Goal: Task Accomplishment & Management: Manage account settings

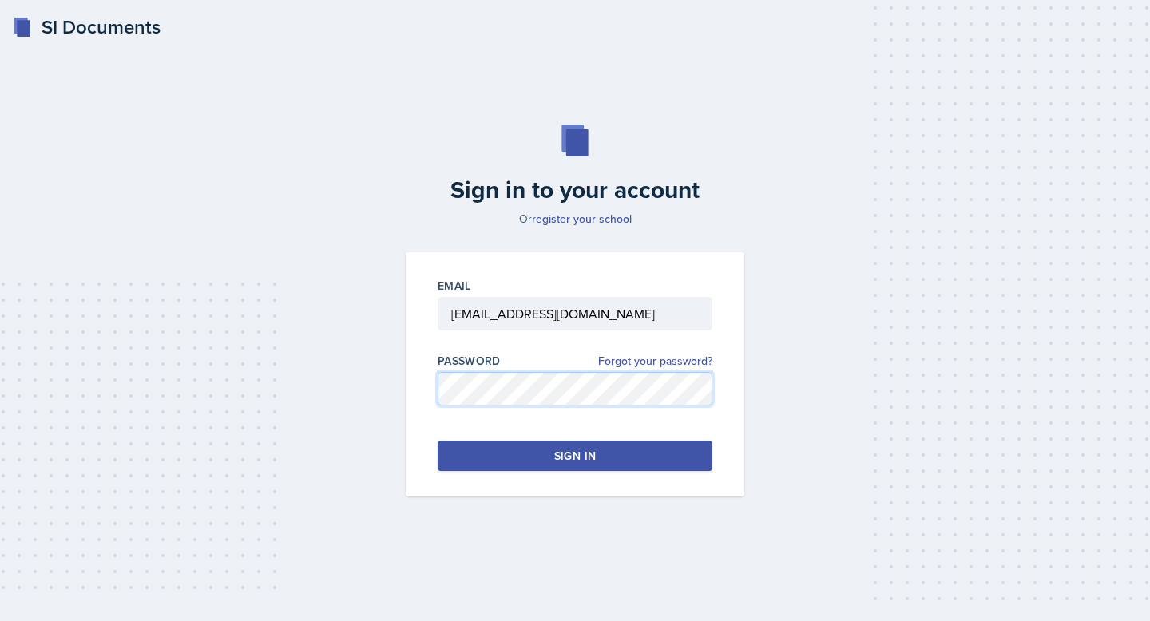
click at [410, 394] on div "Email [EMAIL_ADDRESS][DOMAIN_NAME] Password Forgot your password? Sign in" at bounding box center [575, 374] width 339 height 244
click at [458, 450] on button "Sign in" at bounding box center [575, 456] width 275 height 30
click at [501, 455] on button "Sign in" at bounding box center [575, 456] width 275 height 30
click at [482, 458] on button "Sign in" at bounding box center [575, 456] width 275 height 30
click at [406, 387] on div "Email [EMAIL_ADDRESS][DOMAIN_NAME] Password Forgot your password? Sign in" at bounding box center [575, 374] width 339 height 244
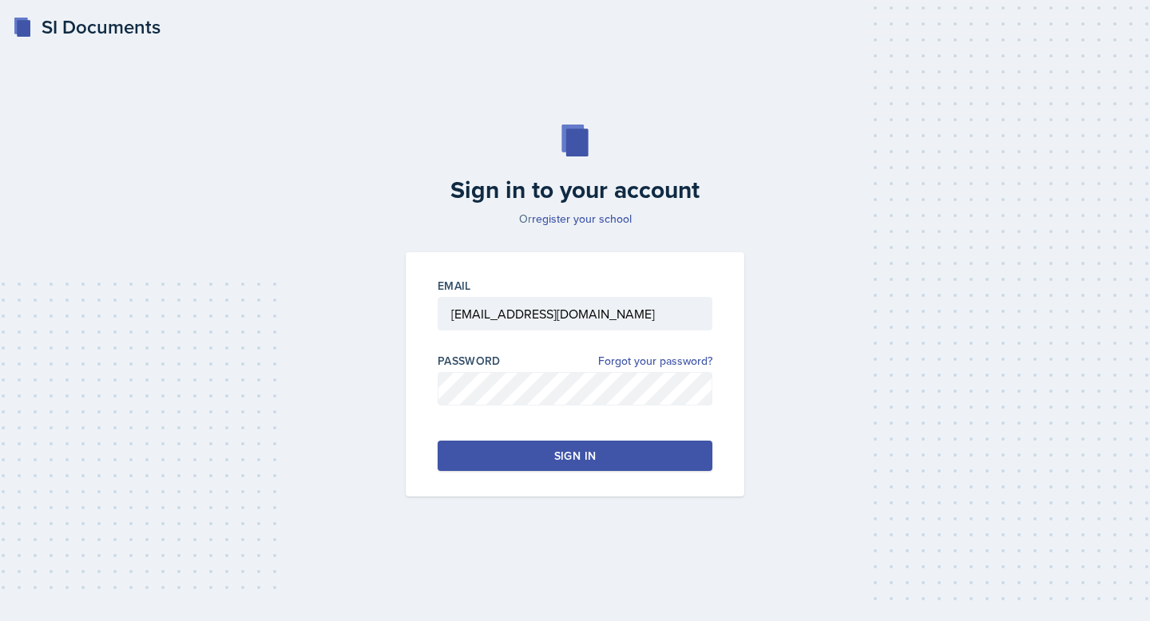
click at [468, 462] on button "Sign in" at bounding box center [575, 456] width 275 height 30
click at [435, 394] on div "Email [EMAIL_ADDRESS][DOMAIN_NAME] Password Forgot your password? Sign in" at bounding box center [575, 374] width 339 height 244
click at [484, 454] on button "Sign in" at bounding box center [575, 456] width 275 height 30
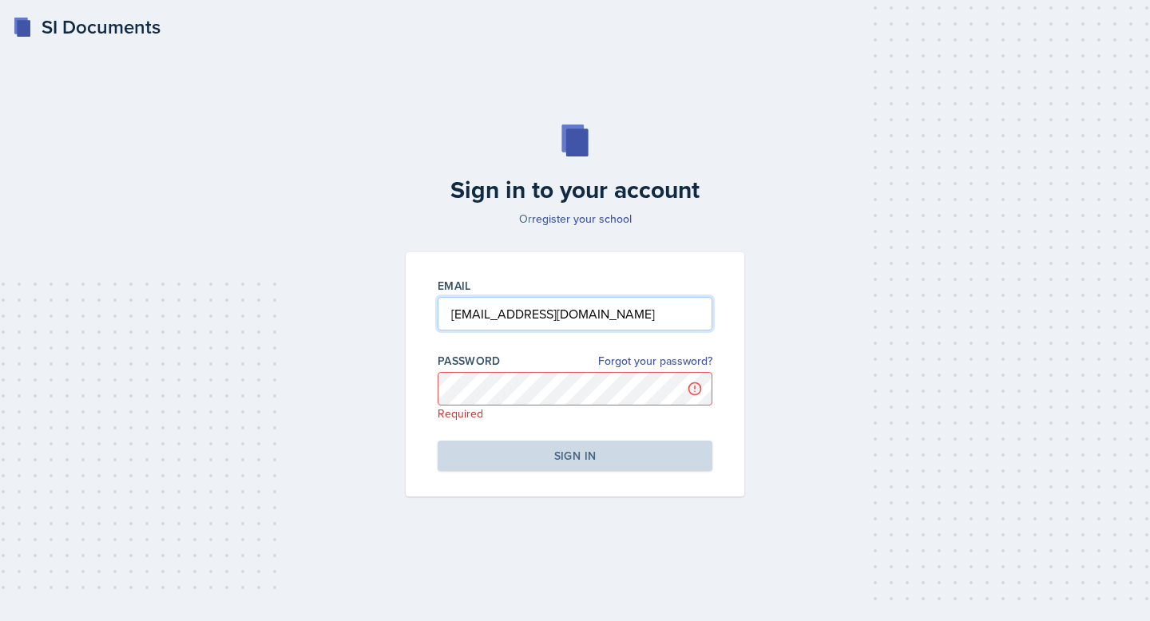
drag, startPoint x: 660, startPoint y: 315, endPoint x: 360, endPoint y: 312, distance: 300.2
click at [360, 312] on div "Sign in to your account Or register your school Email [EMAIL_ADDRESS][DOMAIN_NA…" at bounding box center [575, 310] width 1099 height 474
paste input "[EMAIL_ADDRESS][DOMAIN_NAME]"
type input "[EMAIL_ADDRESS][DOMAIN_NAME]"
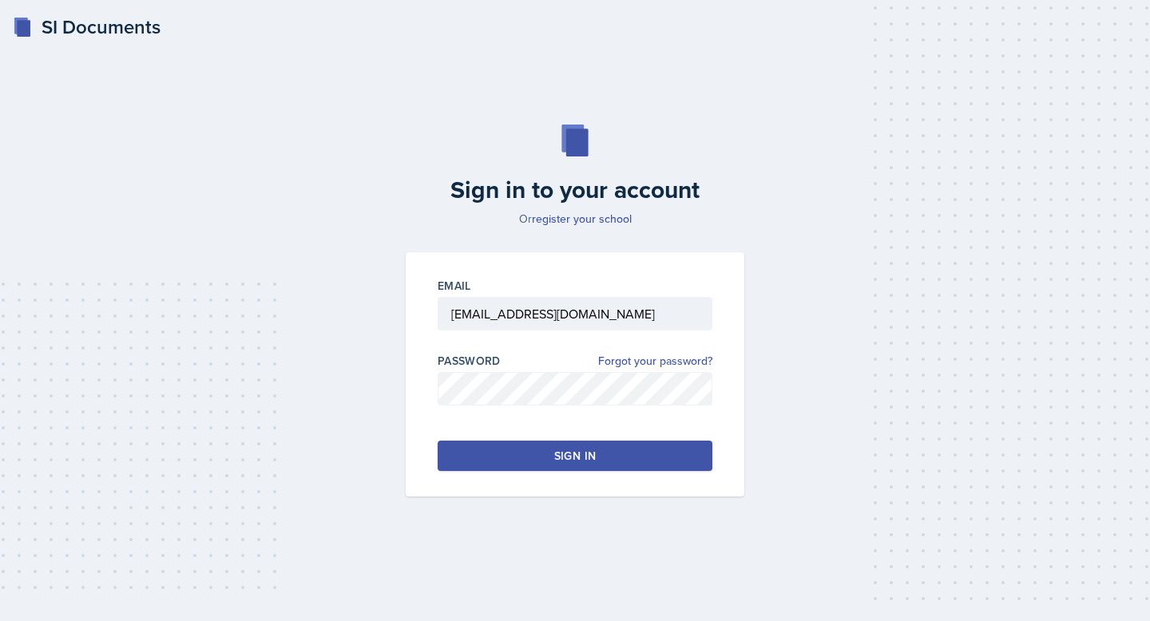
click at [381, 446] on div "Sign in to your account Or register your school Email [EMAIL_ADDRESS][DOMAIN_NA…" at bounding box center [575, 310] width 1099 height 474
click at [522, 450] on button "Sign in" at bounding box center [575, 456] width 275 height 30
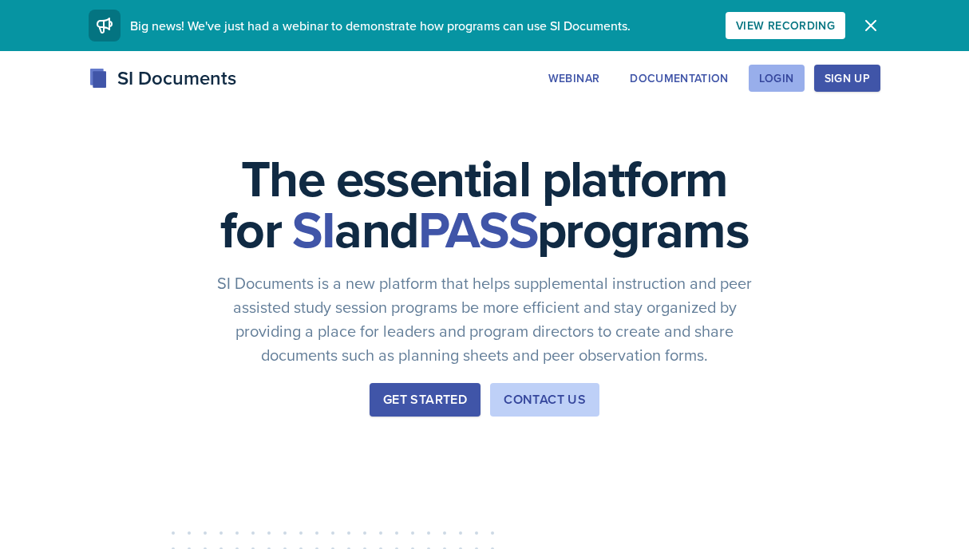
click at [784, 81] on div "Login" at bounding box center [776, 78] width 35 height 13
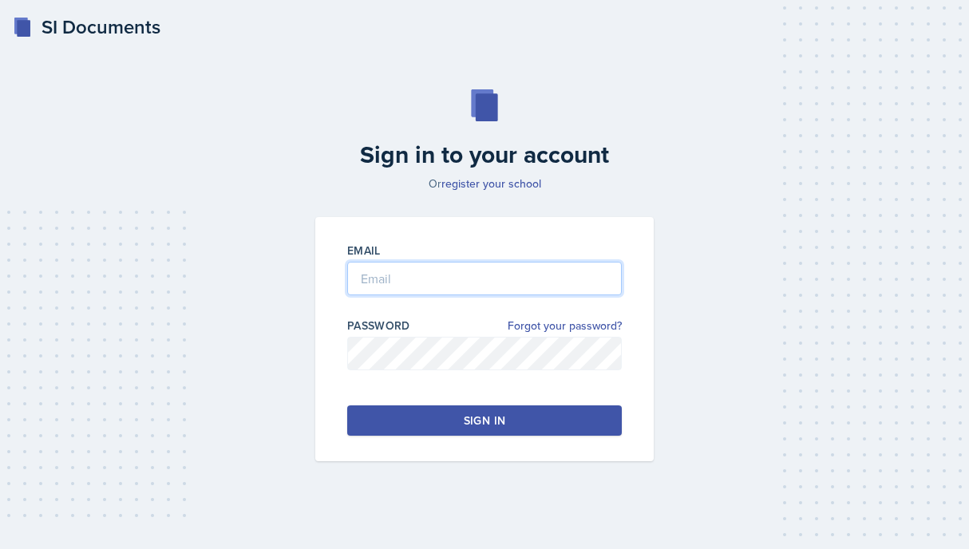
click at [532, 280] on input "email" at bounding box center [484, 279] width 275 height 34
type input "[EMAIL_ADDRESS][DOMAIN_NAME]"
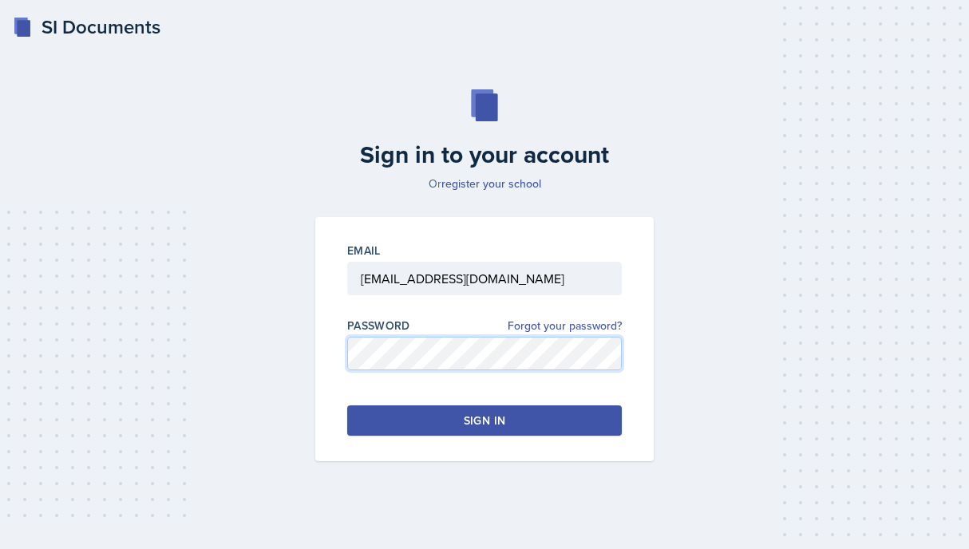
click at [299, 364] on div "Sign in to your account Or register your school Email [EMAIL_ADDRESS][DOMAIN_NA…" at bounding box center [484, 275] width 931 height 474
click at [330, 361] on div "Email [EMAIL_ADDRESS][DOMAIN_NAME] Password Forgot your password? Sign in" at bounding box center [484, 339] width 339 height 244
click at [376, 418] on button "Sign in" at bounding box center [484, 421] width 275 height 30
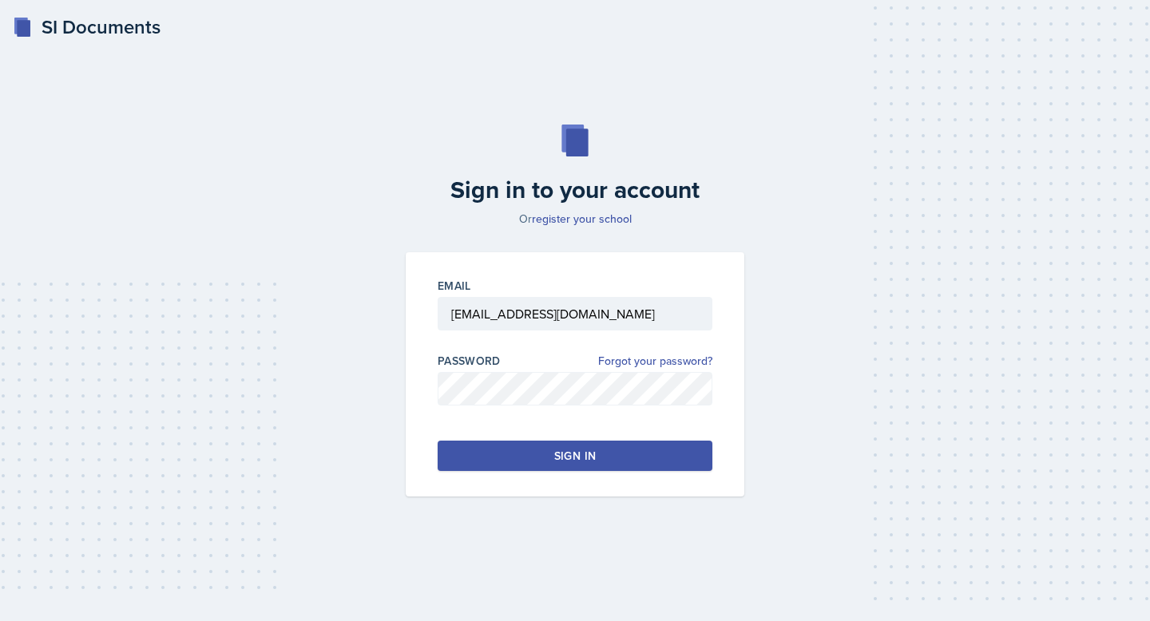
click at [551, 445] on button "Sign in" at bounding box center [575, 456] width 275 height 30
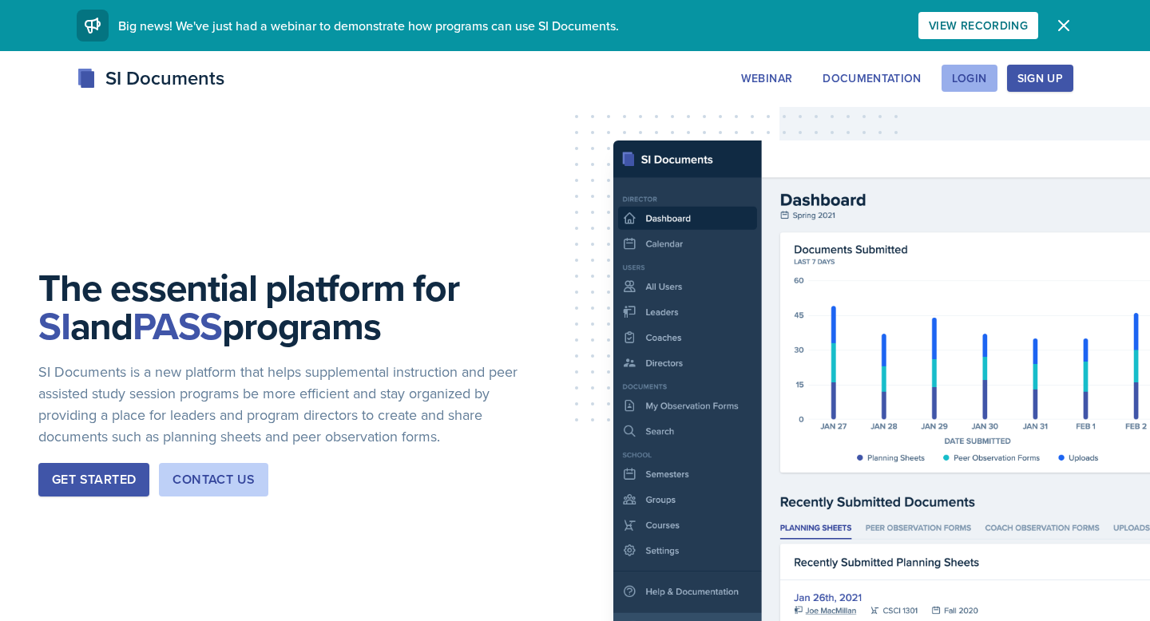
click at [989, 73] on button "Login" at bounding box center [969, 78] width 56 height 27
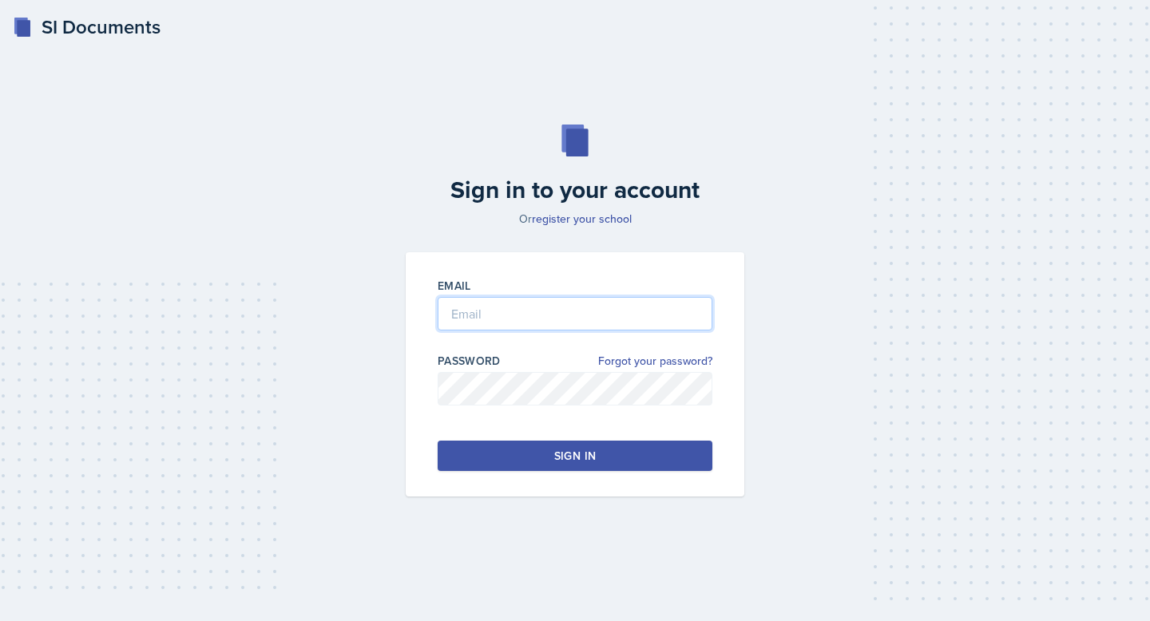
click at [540, 322] on input "email" at bounding box center [575, 314] width 275 height 34
type input "[EMAIL_ADDRESS][DOMAIN_NAME]"
click at [404, 394] on div "Email [EMAIL_ADDRESS][DOMAIN_NAME] Password Forgot your password? Sign in" at bounding box center [575, 374] width 358 height 244
click at [463, 464] on button "Sign in" at bounding box center [575, 456] width 275 height 30
